Goal: Information Seeking & Learning: Learn about a topic

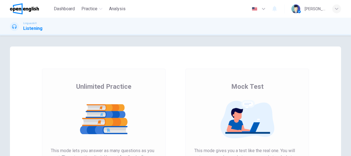
click at [26, 9] on img at bounding box center [24, 8] width 29 height 11
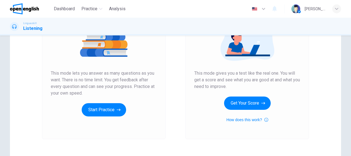
scroll to position [111, 0]
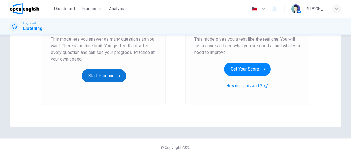
click at [106, 77] on button "Start Practice" at bounding box center [104, 75] width 44 height 13
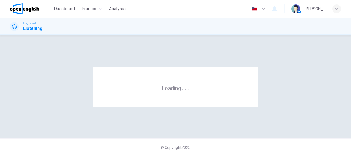
scroll to position [0, 0]
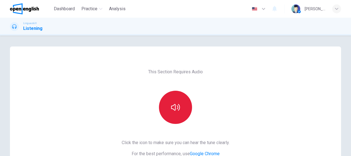
click at [175, 102] on button "button" at bounding box center [175, 107] width 33 height 33
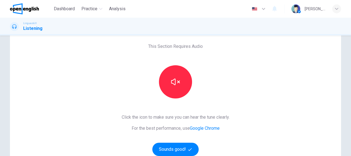
scroll to position [55, 0]
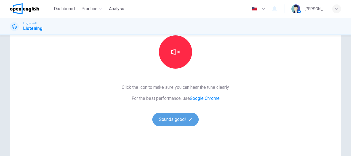
click at [169, 119] on button "Sounds good!" at bounding box center [175, 119] width 46 height 13
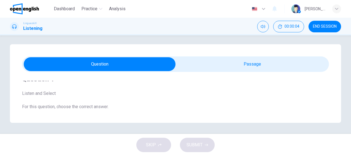
scroll to position [0, 0]
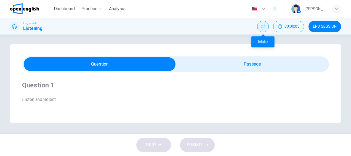
click at [264, 28] on icon "Mute" at bounding box center [263, 26] width 4 height 4
click at [265, 26] on icon "Unmute" at bounding box center [263, 26] width 4 height 4
click at [15, 26] on icon at bounding box center [14, 26] width 4 height 4
click at [15, 28] on icon at bounding box center [14, 26] width 4 height 4
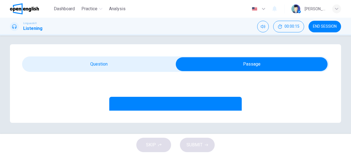
click at [148, 101] on div "Listen to this clip about a movie night." at bounding box center [175, 119] width 132 height 44
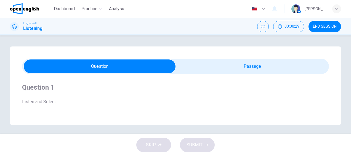
click at [38, 29] on h1 "Listening" at bounding box center [32, 28] width 19 height 7
click at [16, 28] on icon at bounding box center [14, 26] width 4 height 4
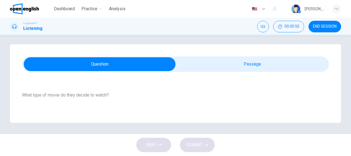
scroll to position [61, 0]
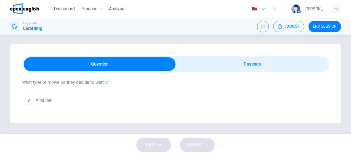
click at [26, 28] on h1 "Listening" at bounding box center [32, 28] width 19 height 7
click at [263, 29] on button "Mute" at bounding box center [263, 27] width 12 height 12
click at [263, 29] on button "Unmute" at bounding box center [263, 27] width 12 height 12
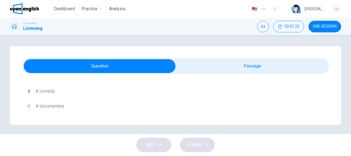
scroll to position [0, 0]
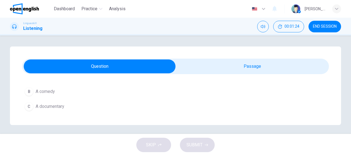
drag, startPoint x: 14, startPoint y: 28, endPoint x: 36, endPoint y: 28, distance: 21.5
click at [15, 28] on icon at bounding box center [14, 26] width 4 height 4
click at [36, 28] on h1 "Listening" at bounding box center [32, 28] width 19 height 7
click at [153, 145] on div "SKIP SUBMIT" at bounding box center [175, 145] width 351 height 22
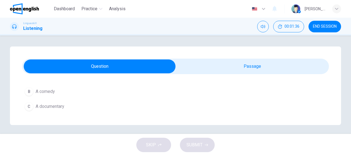
click at [153, 145] on div "SKIP SUBMIT" at bounding box center [175, 145] width 351 height 22
click at [29, 23] on span "Linguaskill" at bounding box center [30, 23] width 14 height 4
click at [15, 27] on icon at bounding box center [14, 26] width 4 height 4
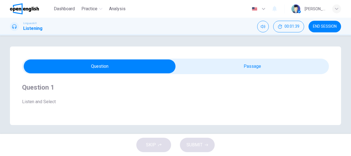
click at [15, 27] on icon at bounding box center [14, 26] width 4 height 4
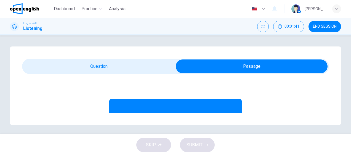
click at [166, 110] on div "Listen to this clip about a movie night." at bounding box center [175, 121] width 132 height 44
click at [167, 110] on div "Listen to this clip about a movie night." at bounding box center [175, 121] width 132 height 44
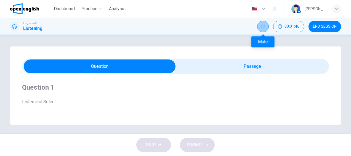
click at [264, 26] on icon "Mute" at bounding box center [263, 26] width 4 height 4
click at [264, 27] on icon "Unmute" at bounding box center [263, 26] width 4 height 4
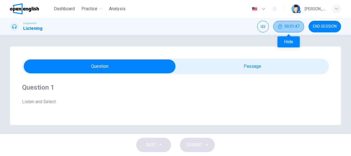
click at [286, 29] on button "00:01:47" at bounding box center [288, 27] width 31 height 12
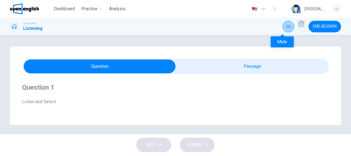
click at [286, 29] on button "Mute" at bounding box center [289, 27] width 12 height 12
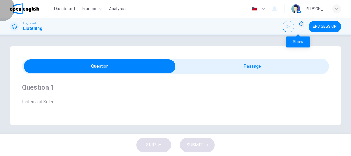
click at [299, 27] on button "Show" at bounding box center [302, 24] width 6 height 6
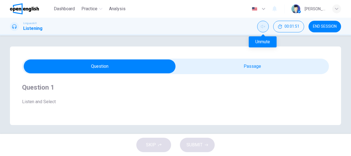
click at [264, 31] on button "Unmute" at bounding box center [263, 27] width 12 height 12
click at [335, 28] on span "END SESSION" at bounding box center [325, 26] width 24 height 4
click at [26, 28] on h1 "Listening" at bounding box center [32, 28] width 19 height 7
click at [26, 27] on h1 "Listening" at bounding box center [32, 28] width 19 height 7
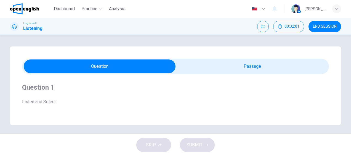
click at [26, 27] on h1 "Listening" at bounding box center [32, 28] width 19 height 7
click at [17, 28] on div at bounding box center [14, 26] width 9 height 9
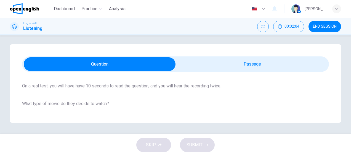
scroll to position [89, 0]
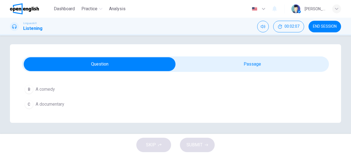
click at [205, 144] on div "SKIP SUBMIT" at bounding box center [175, 145] width 351 height 22
drag, startPoint x: 205, startPoint y: 144, endPoint x: 183, endPoint y: 148, distance: 22.4
click at [205, 144] on div "SKIP SUBMIT" at bounding box center [175, 145] width 351 height 22
click at [155, 149] on div "SKIP SUBMIT" at bounding box center [175, 145] width 351 height 22
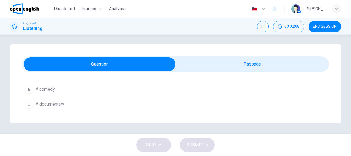
click at [155, 148] on div "SKIP SUBMIT" at bounding box center [175, 145] width 351 height 22
click at [30, 105] on div "C" at bounding box center [29, 104] width 9 height 9
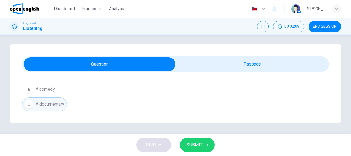
click at [32, 105] on div "C" at bounding box center [29, 104] width 9 height 9
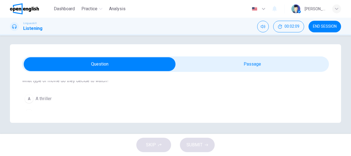
scroll to position [6, 0]
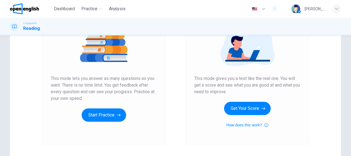
scroll to position [83, 0]
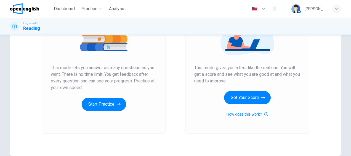
click at [119, 105] on icon "button" at bounding box center [119, 104] width 4 height 6
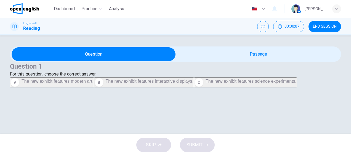
scroll to position [0, 0]
click at [28, 8] on img at bounding box center [24, 8] width 29 height 11
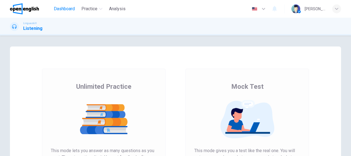
click at [58, 10] on span "Dashboard" at bounding box center [64, 9] width 21 height 7
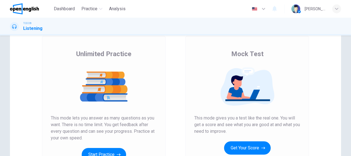
scroll to position [83, 0]
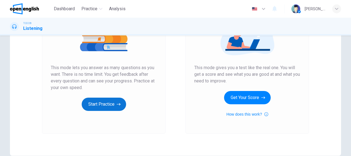
click at [107, 103] on button "Start Practice" at bounding box center [104, 103] width 44 height 13
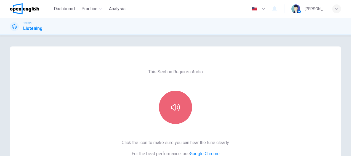
click at [175, 107] on icon "button" at bounding box center [175, 107] width 9 height 9
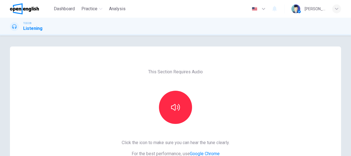
scroll to position [110, 0]
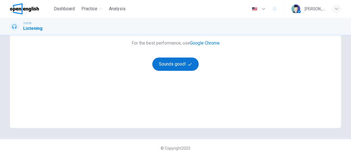
click at [167, 68] on button "Sounds good!" at bounding box center [175, 63] width 46 height 13
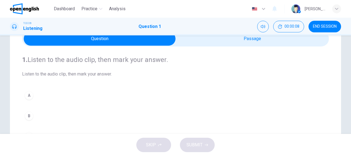
scroll to position [0, 0]
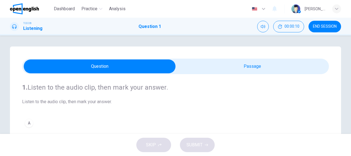
click at [27, 29] on h1 "Listening" at bounding box center [32, 28] width 19 height 7
click at [15, 28] on icon at bounding box center [14, 26] width 4 height 4
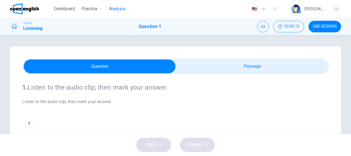
click at [120, 12] on button "Analysis" at bounding box center [117, 9] width 21 height 10
